Goal: Task Accomplishment & Management: Manage account settings

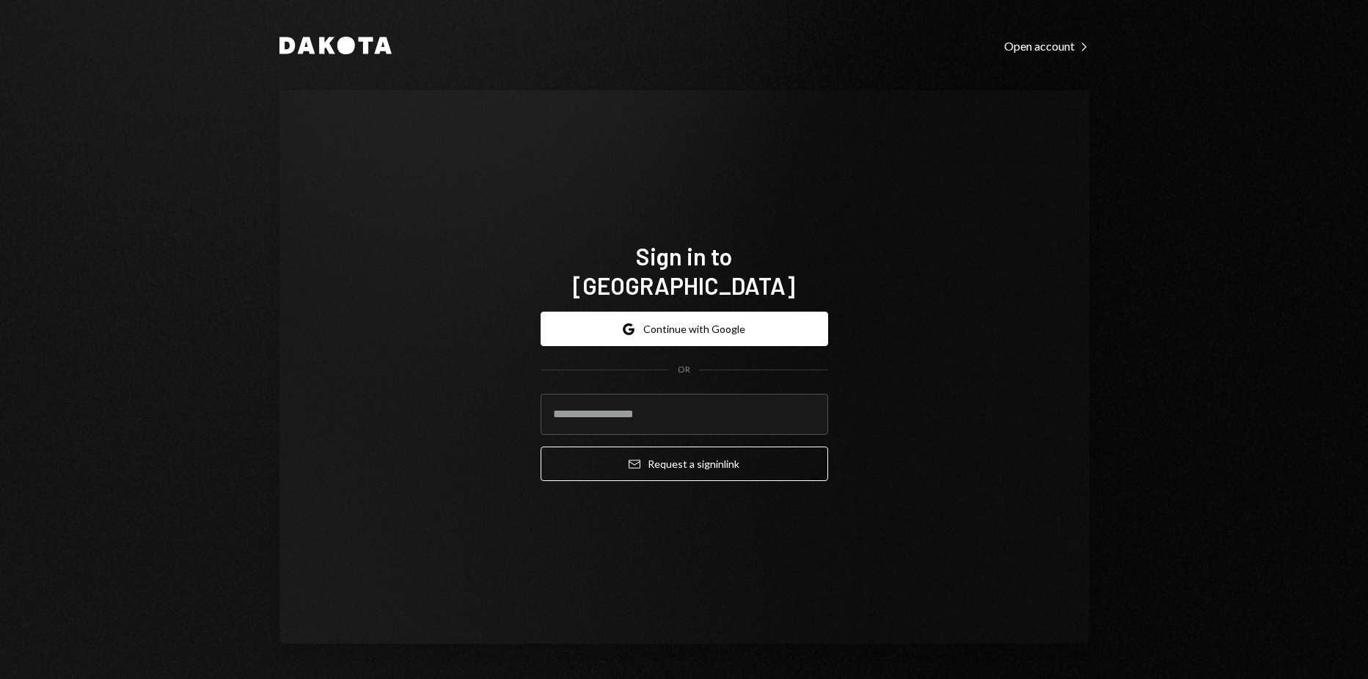
type input "**********"
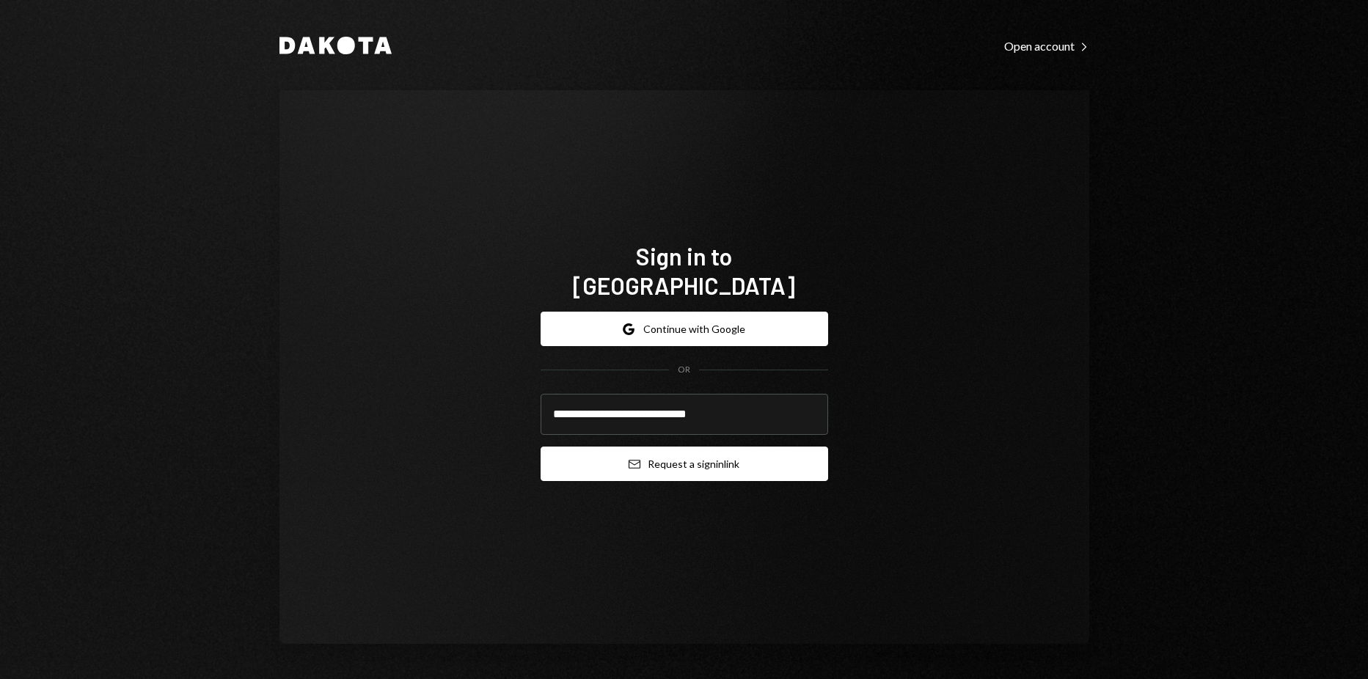
click at [685, 455] on button "Email Request a sign in link" at bounding box center [685, 464] width 288 height 34
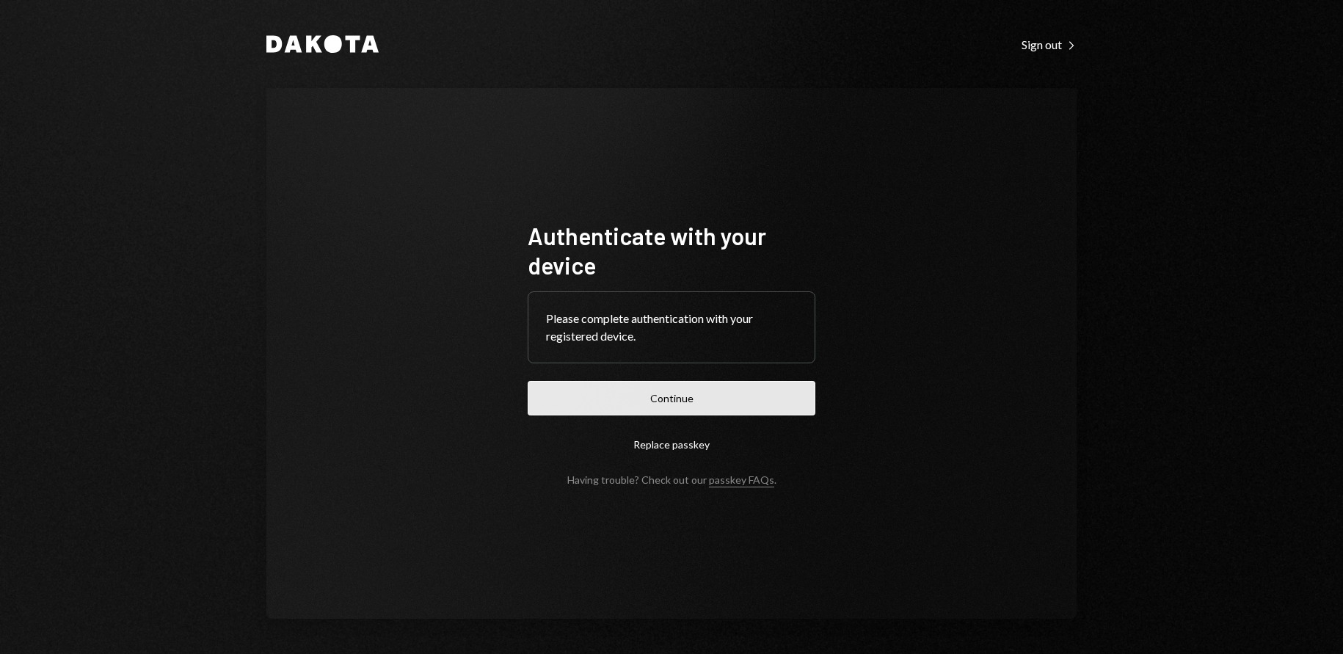
click at [738, 387] on button "Continue" at bounding box center [672, 398] width 288 height 34
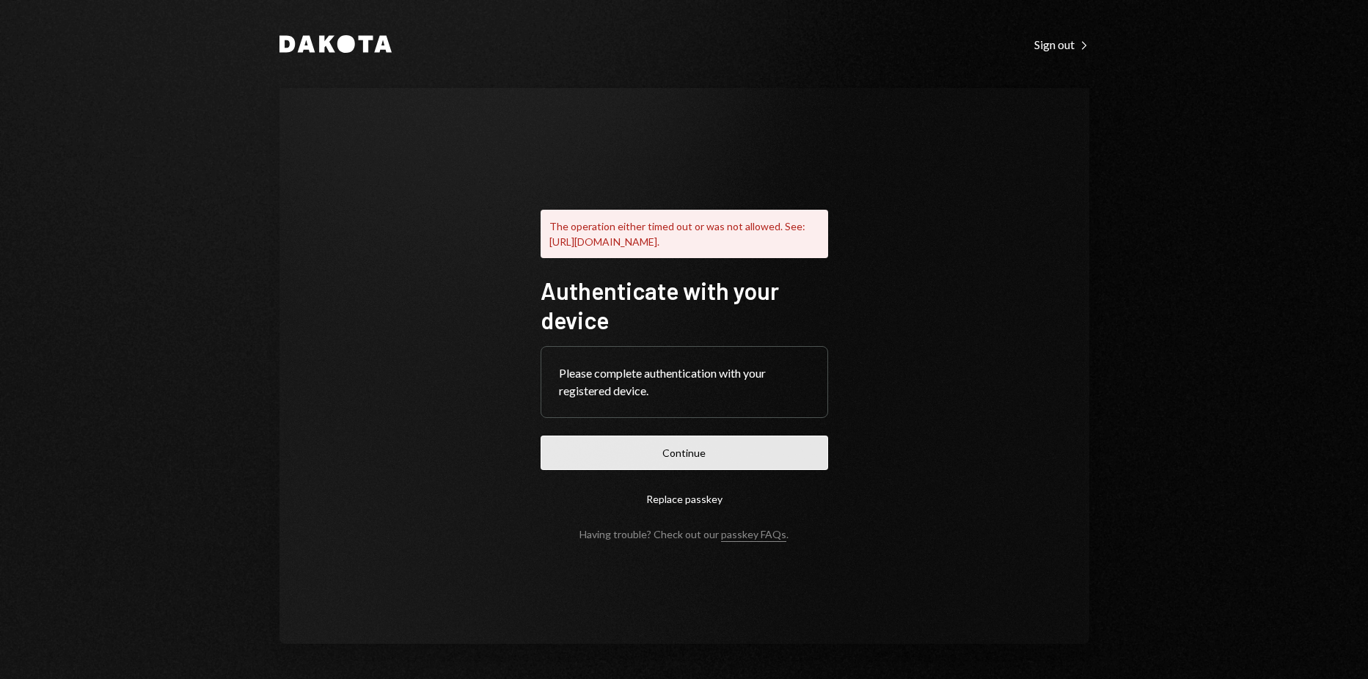
click at [693, 462] on button "Continue" at bounding box center [685, 453] width 288 height 34
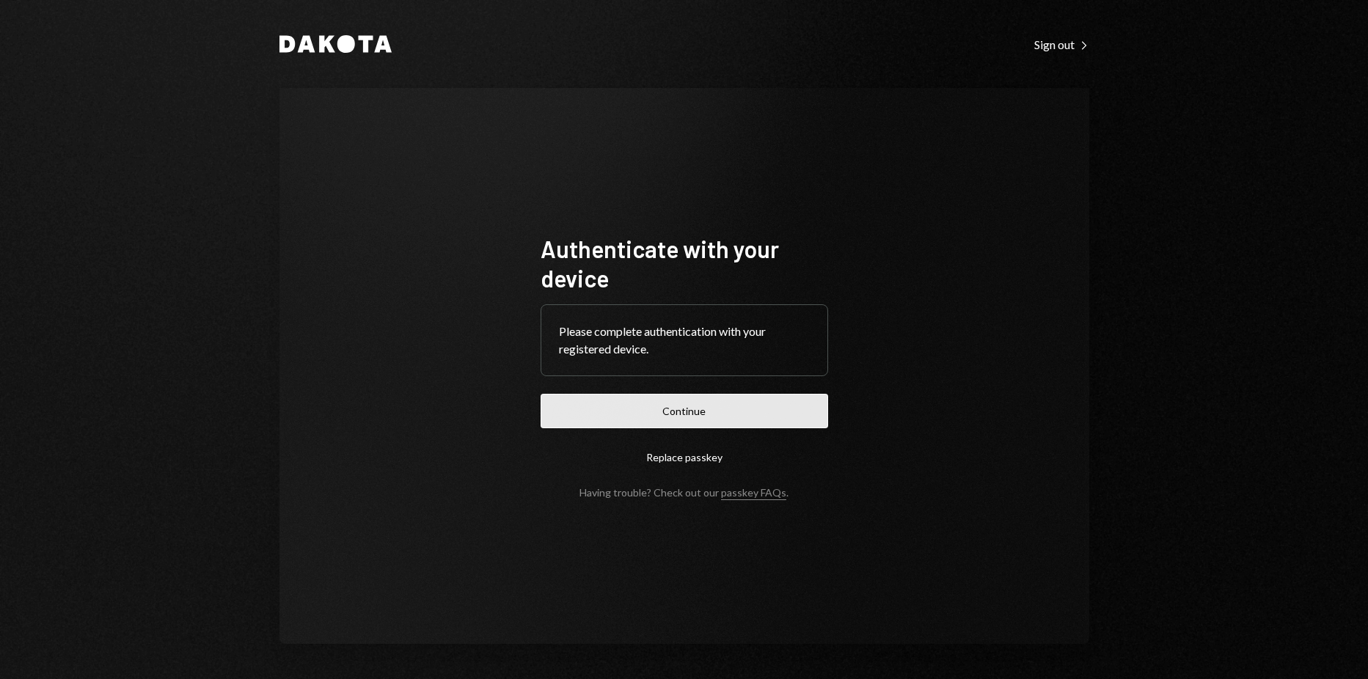
click at [657, 400] on button "Continue" at bounding box center [685, 411] width 288 height 34
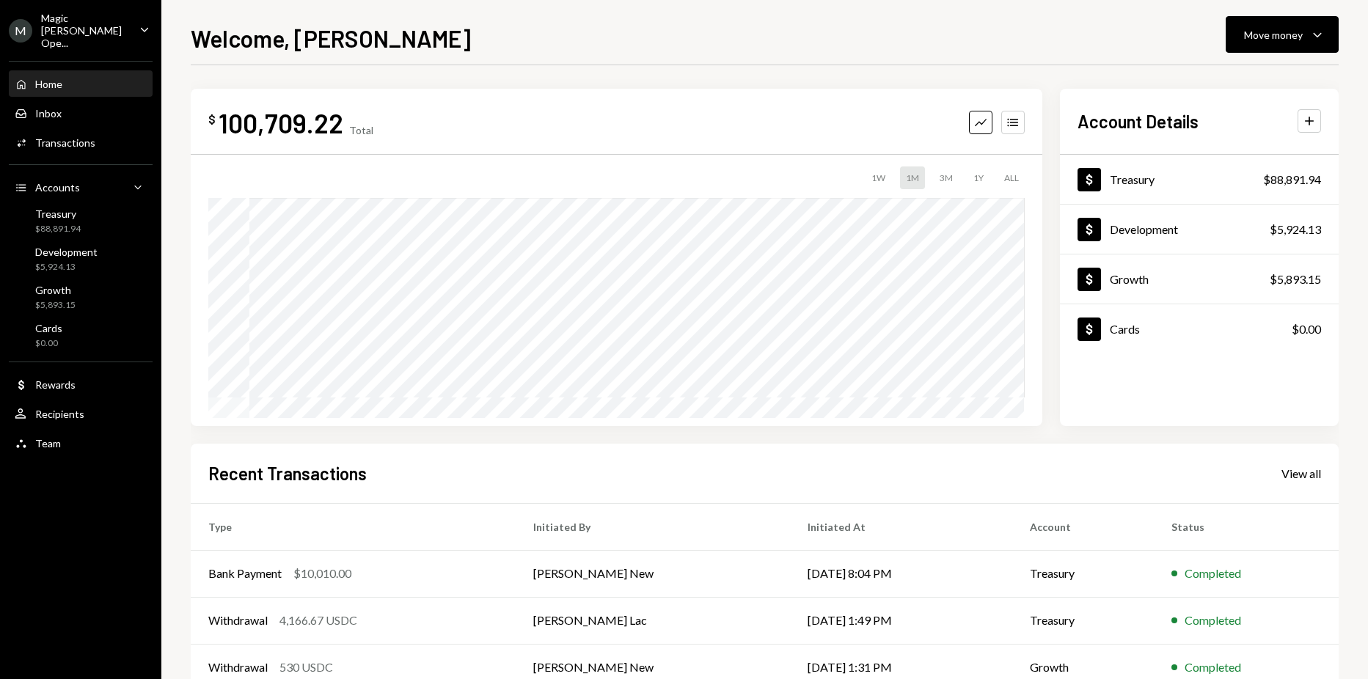
click at [96, 28] on div "Magic Newton Ope..." at bounding box center [84, 30] width 87 height 37
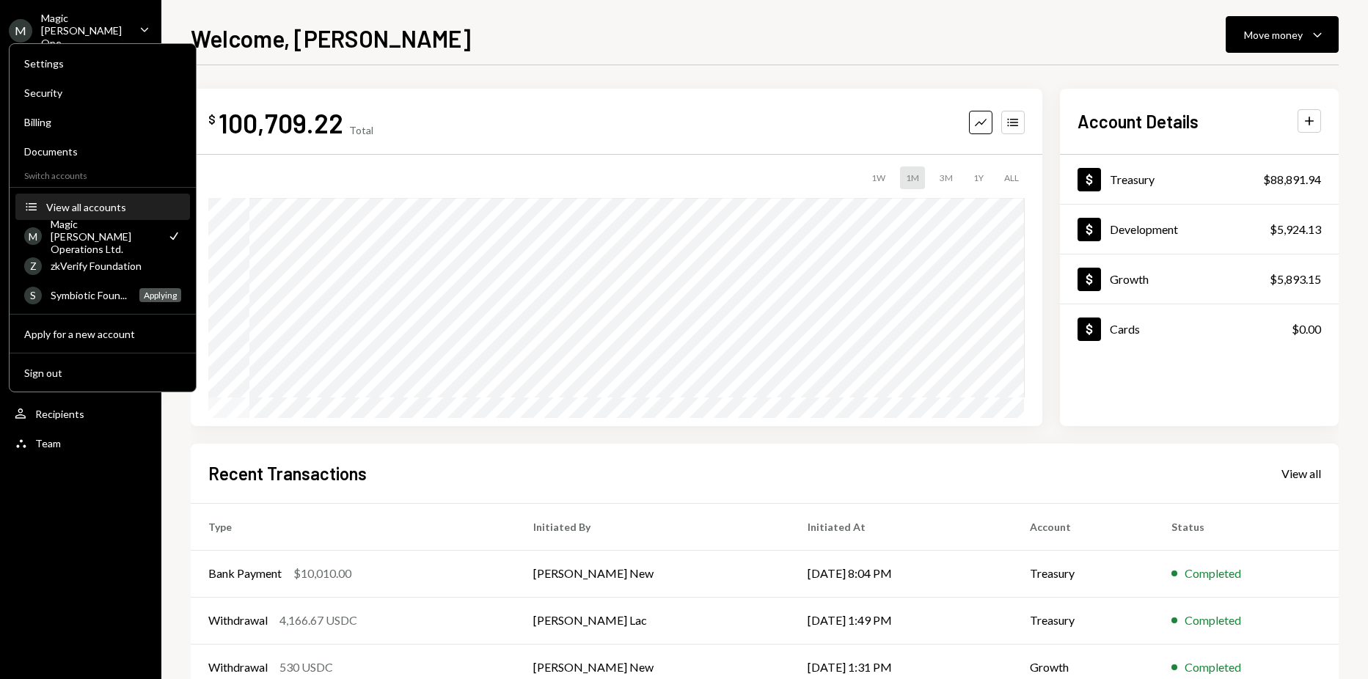
click at [87, 201] on div "View all accounts" at bounding box center [113, 207] width 135 height 12
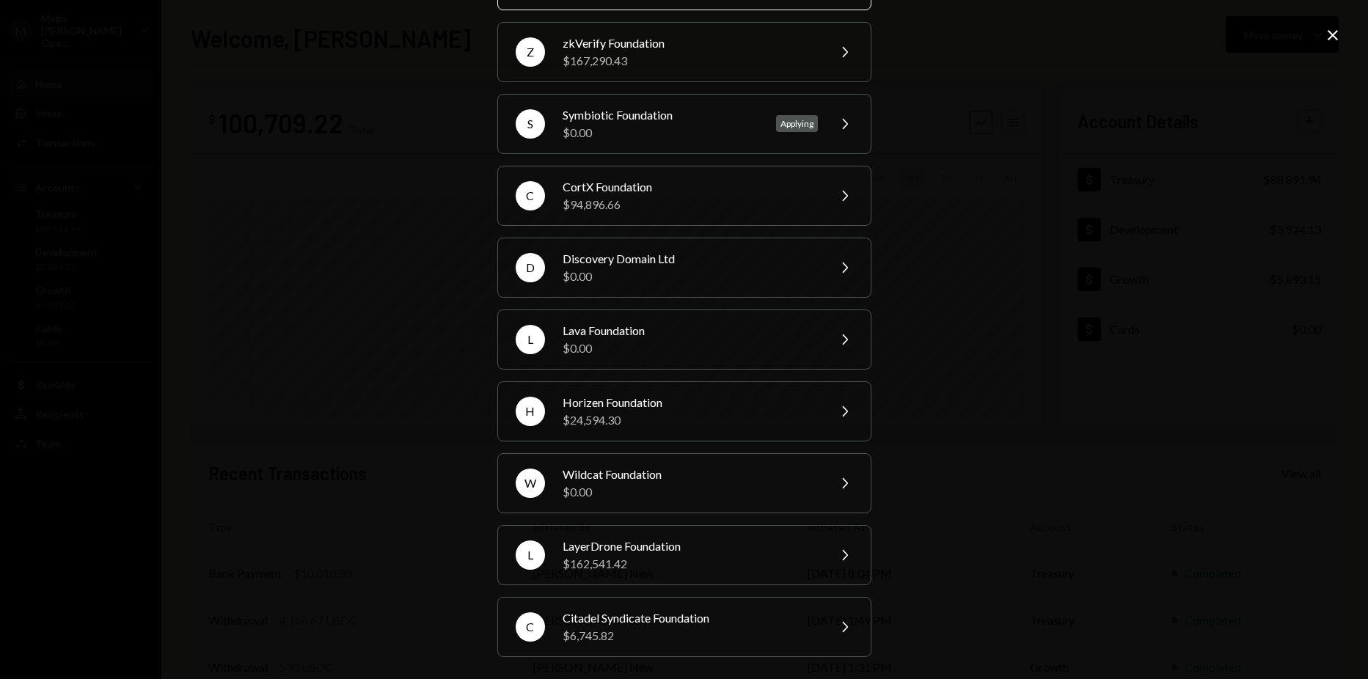
scroll to position [114, 0]
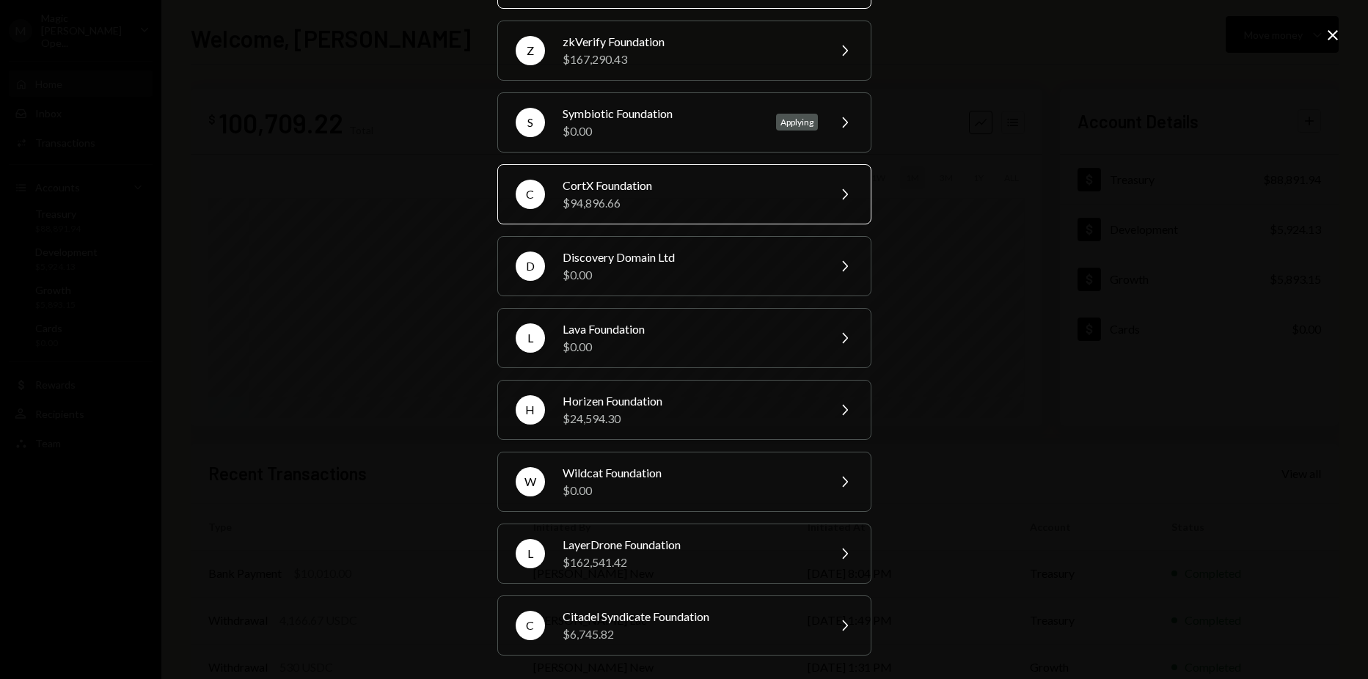
click at [645, 219] on div "C CortX Foundation $94,896.66 Chevron Right" at bounding box center [684, 194] width 374 height 60
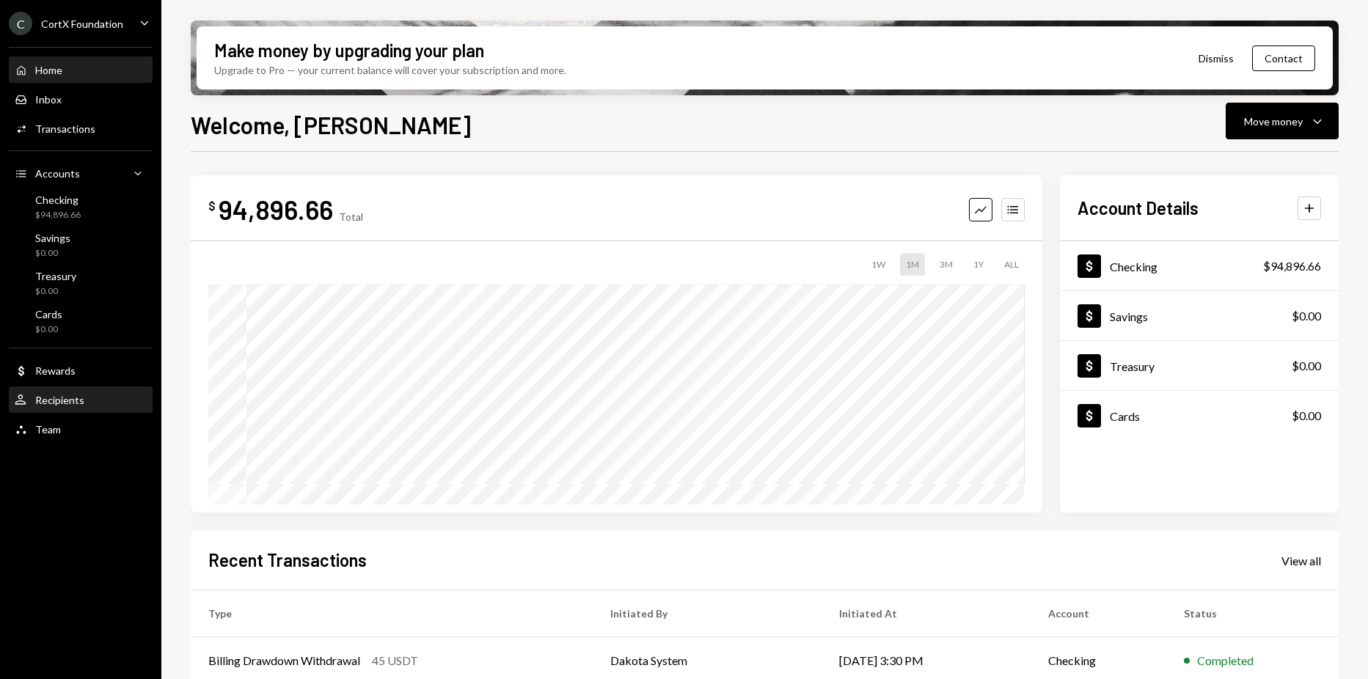
click at [62, 395] on div "Recipients" at bounding box center [59, 400] width 49 height 12
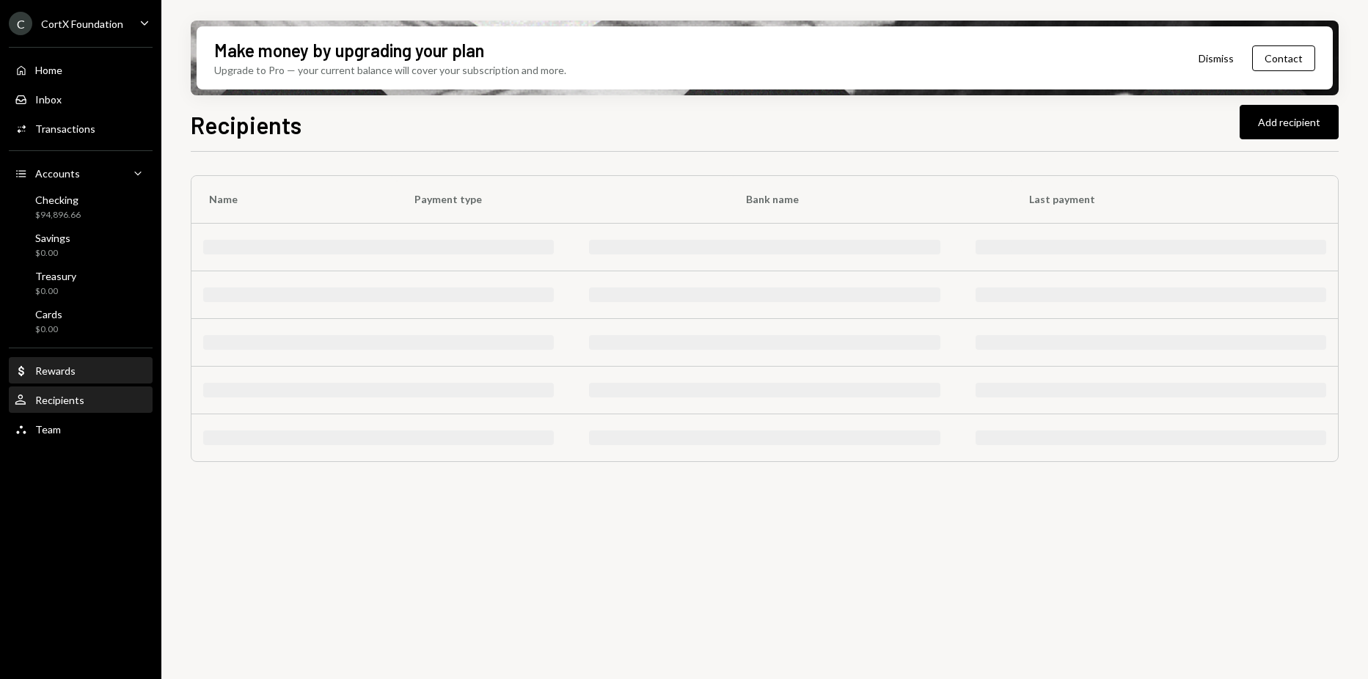
click at [67, 365] on div "Rewards" at bounding box center [55, 371] width 40 height 12
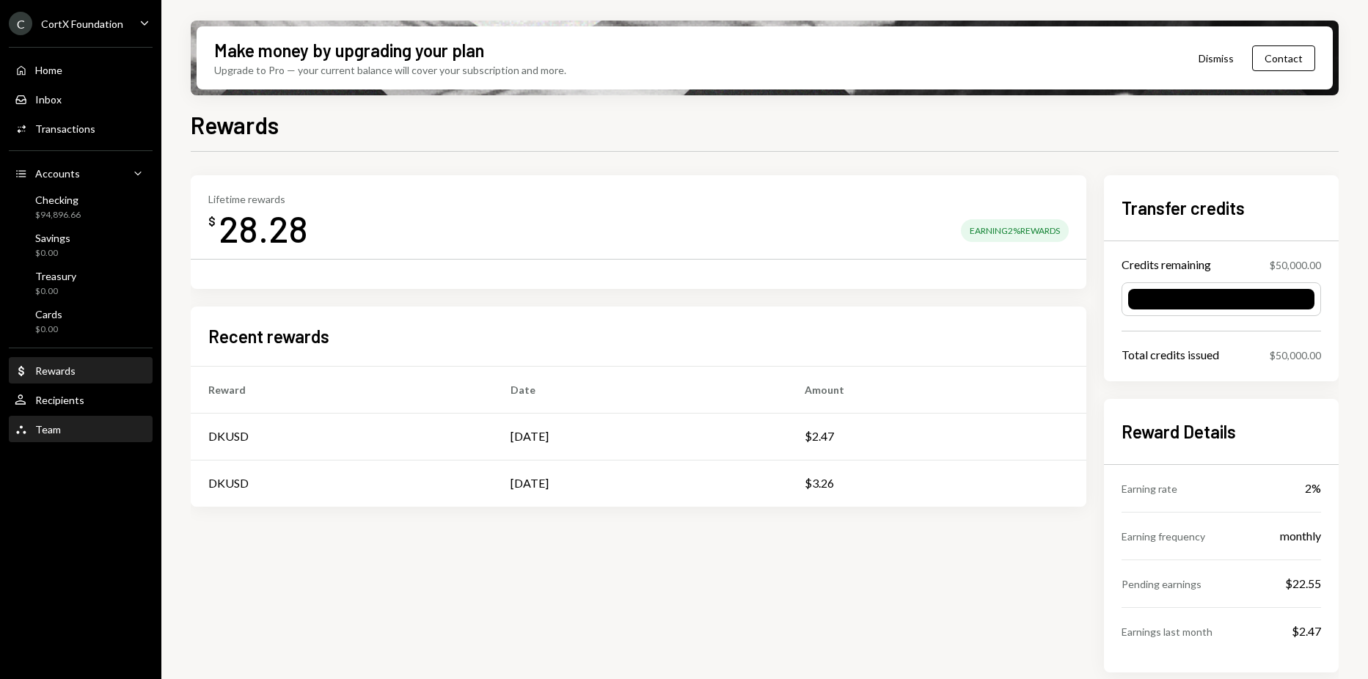
click at [71, 437] on div "Team Team" at bounding box center [81, 429] width 132 height 25
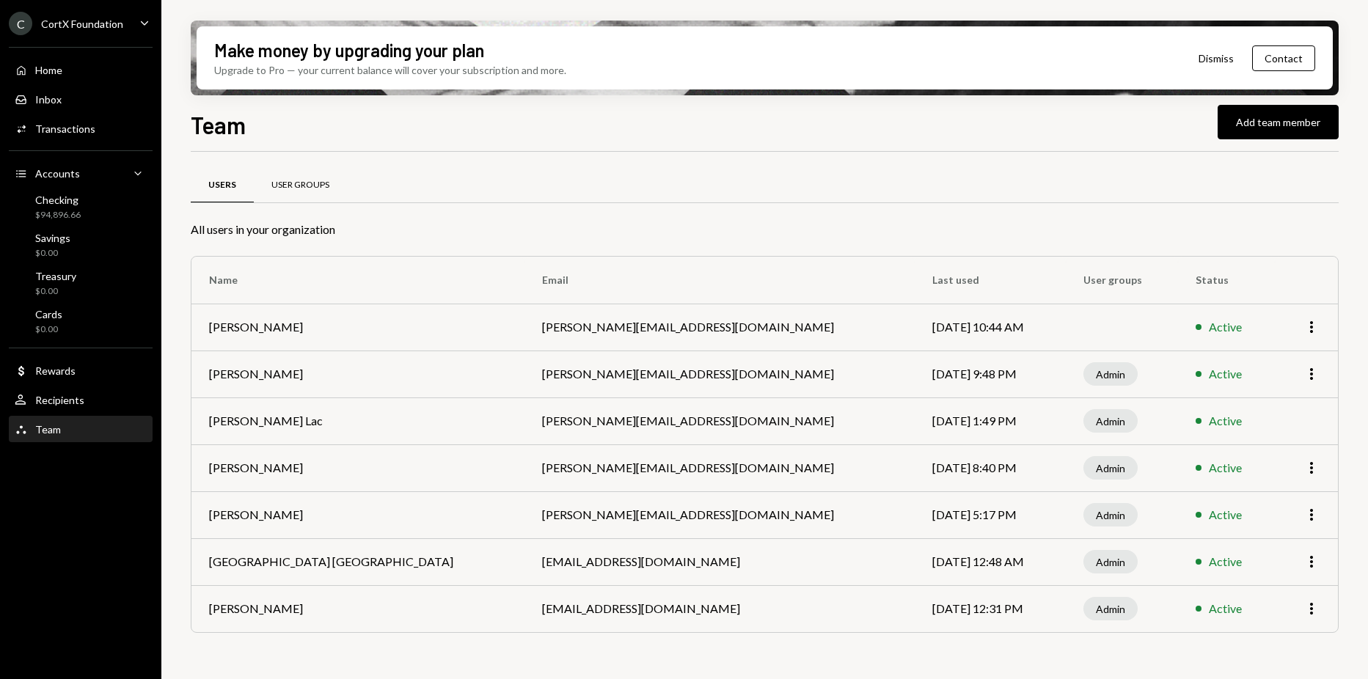
click at [290, 184] on div "User Groups" at bounding box center [300, 185] width 58 height 12
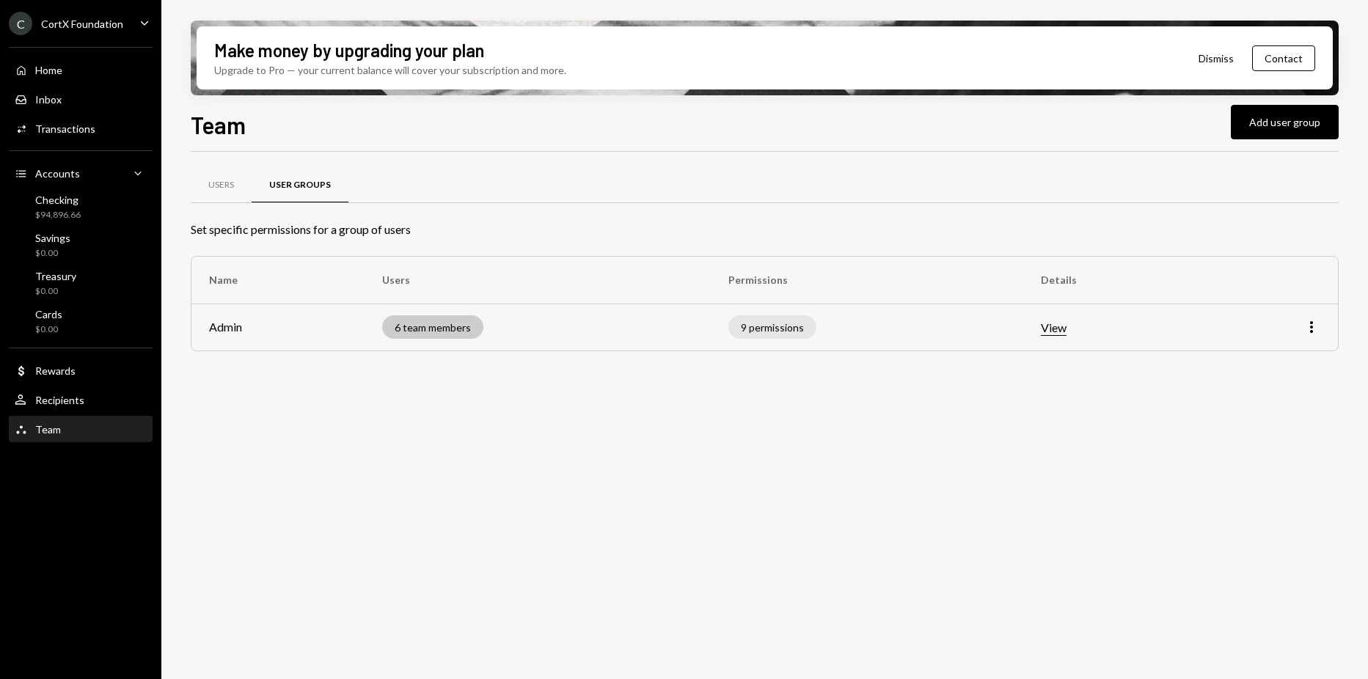
click at [421, 335] on div "6 team members" at bounding box center [432, 326] width 101 height 23
click at [420, 321] on div "6 team members" at bounding box center [432, 326] width 101 height 23
click at [1067, 326] on button "View" at bounding box center [1054, 328] width 26 height 15
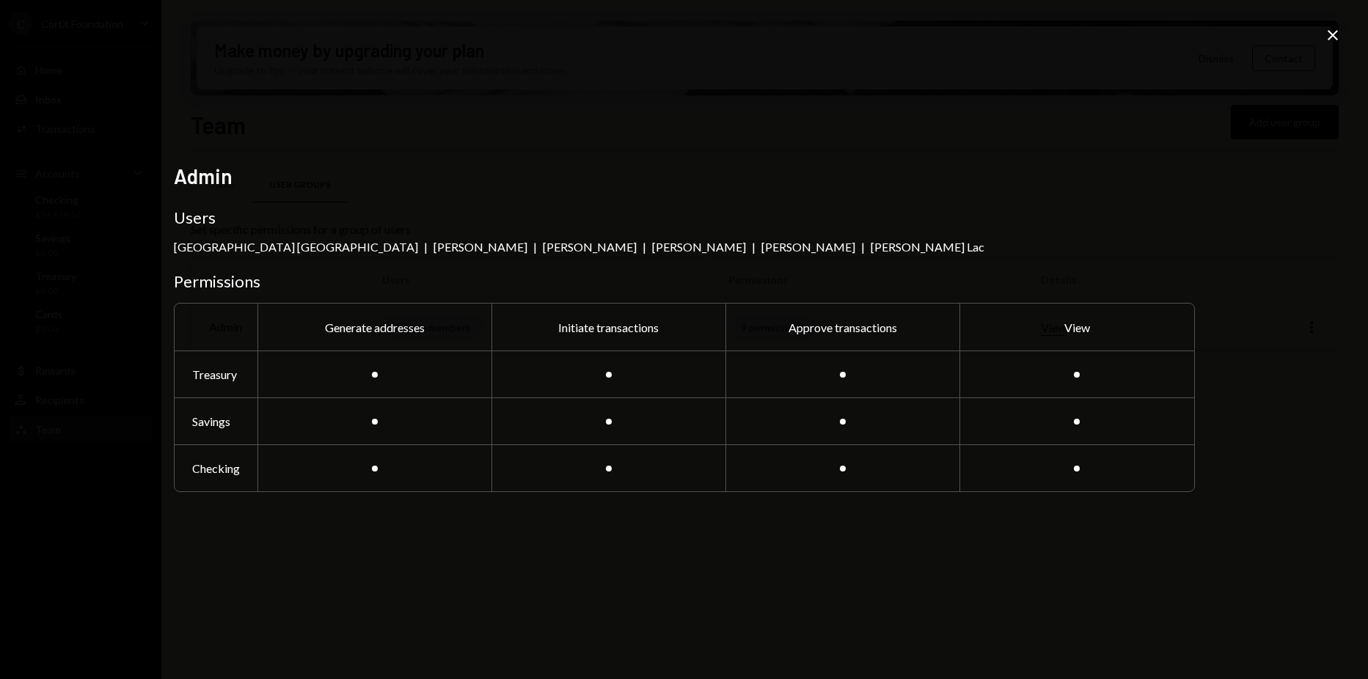
click at [817, 167] on h2 "Admin" at bounding box center [684, 176] width 1021 height 29
click at [1334, 34] on icon at bounding box center [1333, 35] width 10 height 10
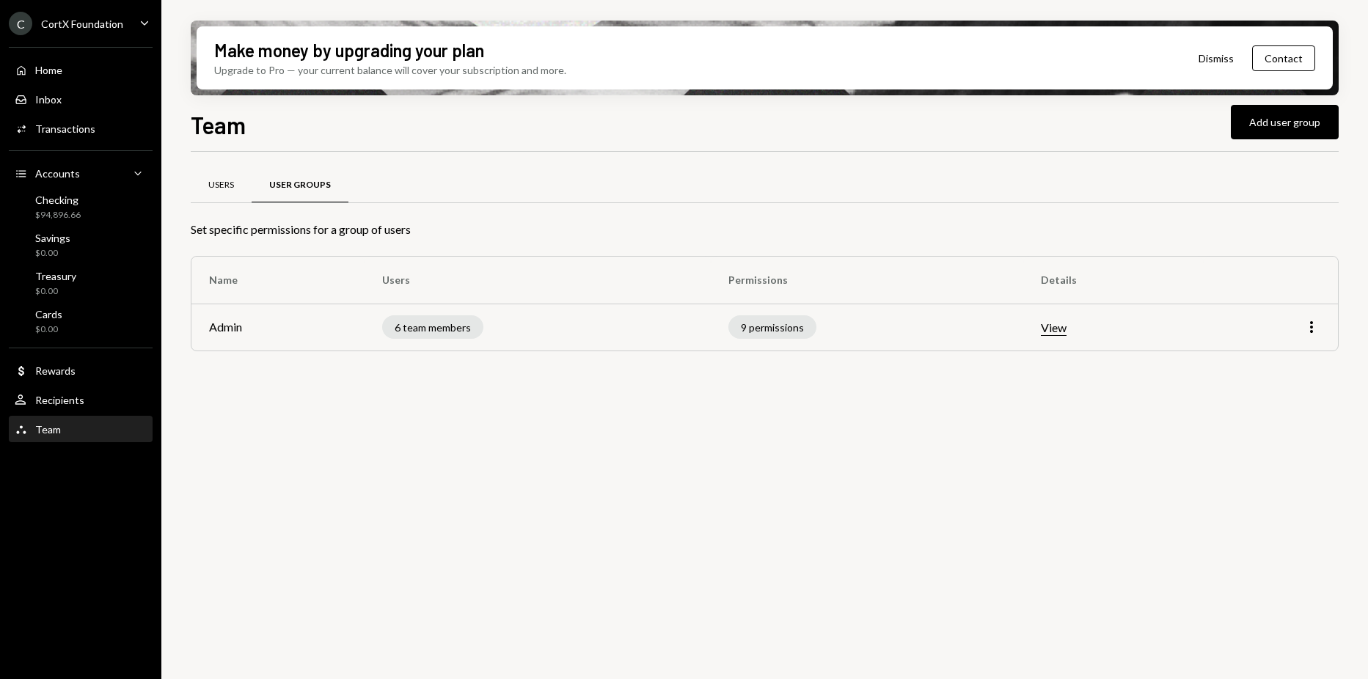
click at [228, 191] on div "Users" at bounding box center [221, 185] width 26 height 12
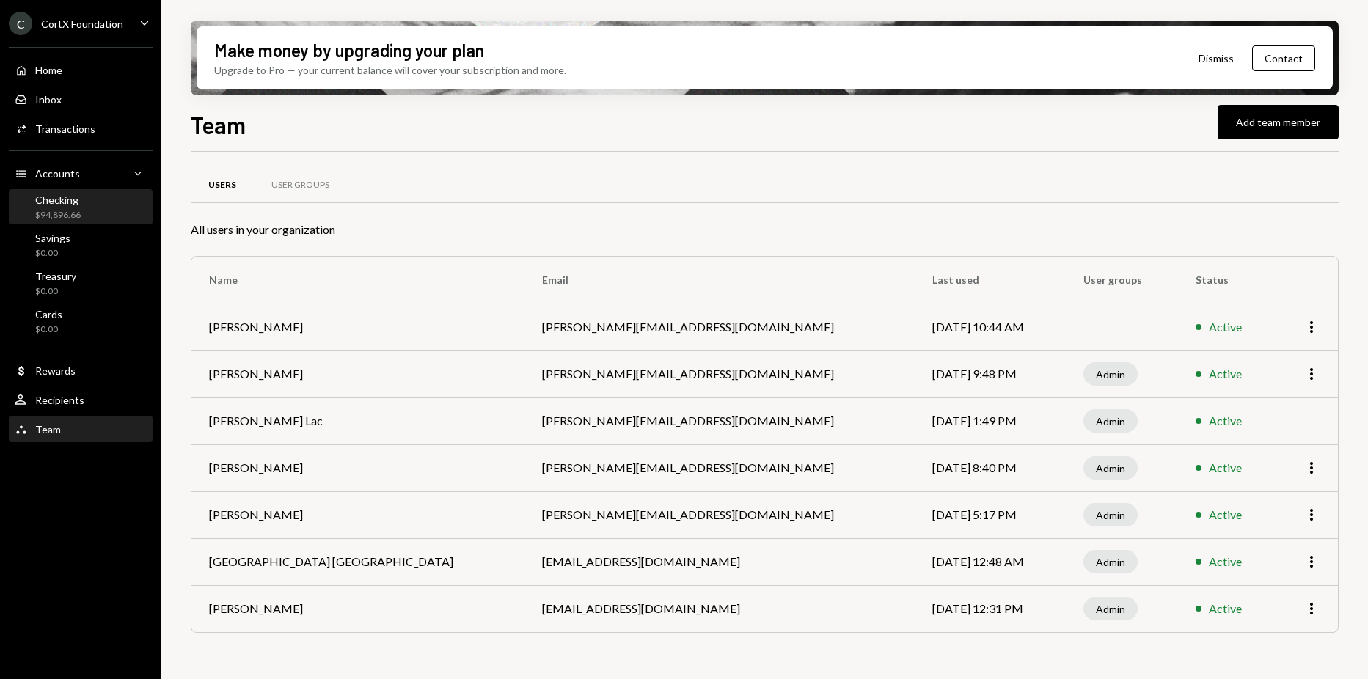
click at [88, 209] on div "Checking $94,896.66" at bounding box center [81, 208] width 132 height 28
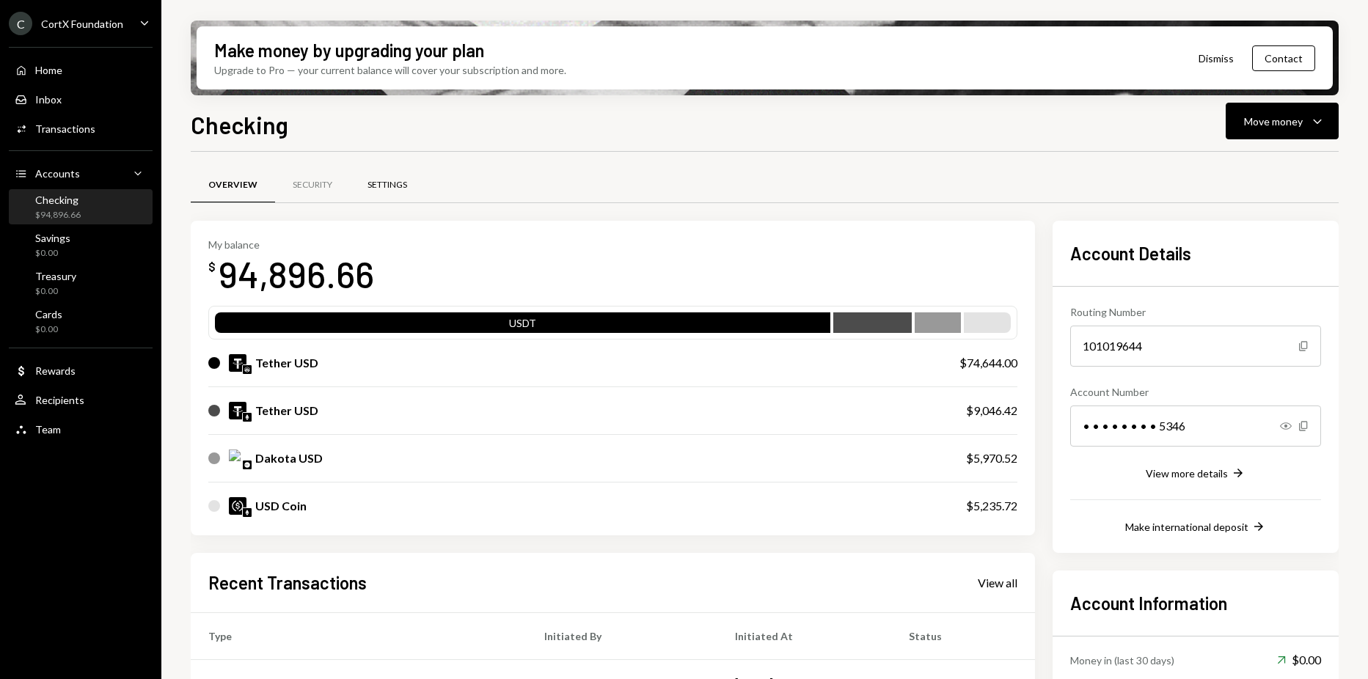
click at [387, 190] on div "Settings" at bounding box center [388, 185] width 40 height 12
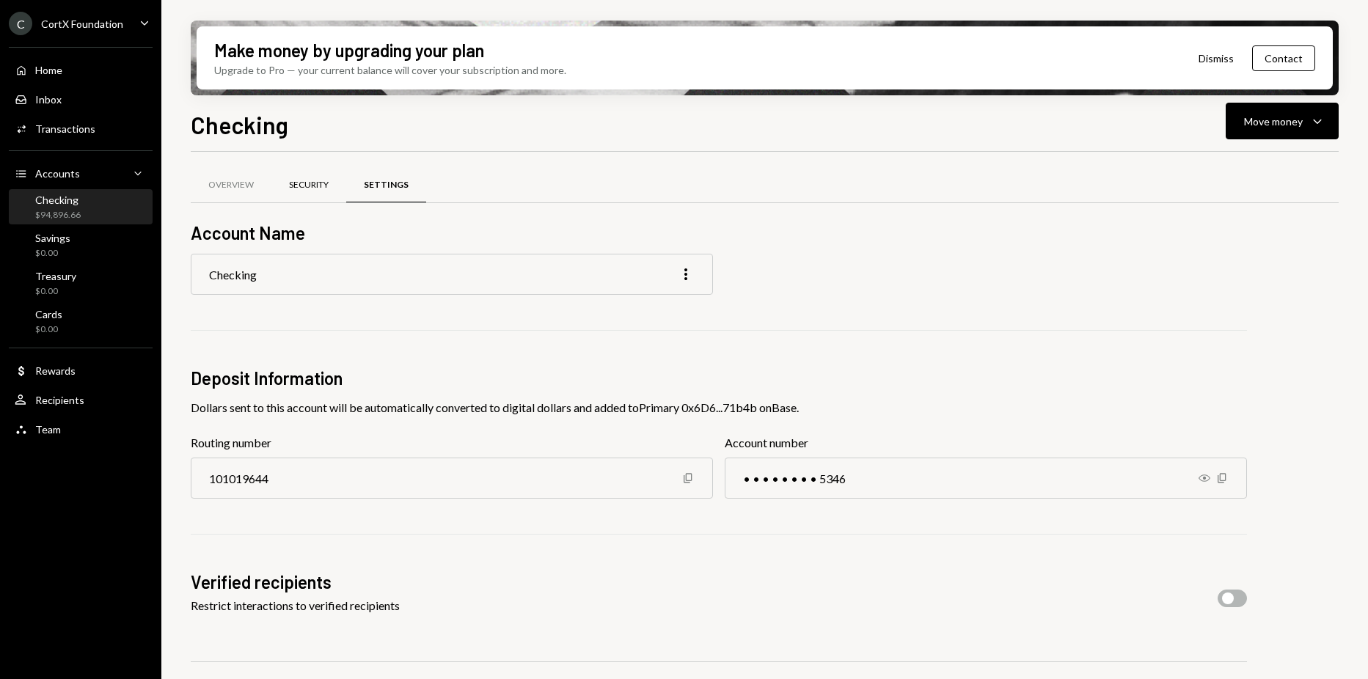
click at [324, 196] on div "Security" at bounding box center [308, 185] width 75 height 35
